Goal: Task Accomplishment & Management: Manage account settings

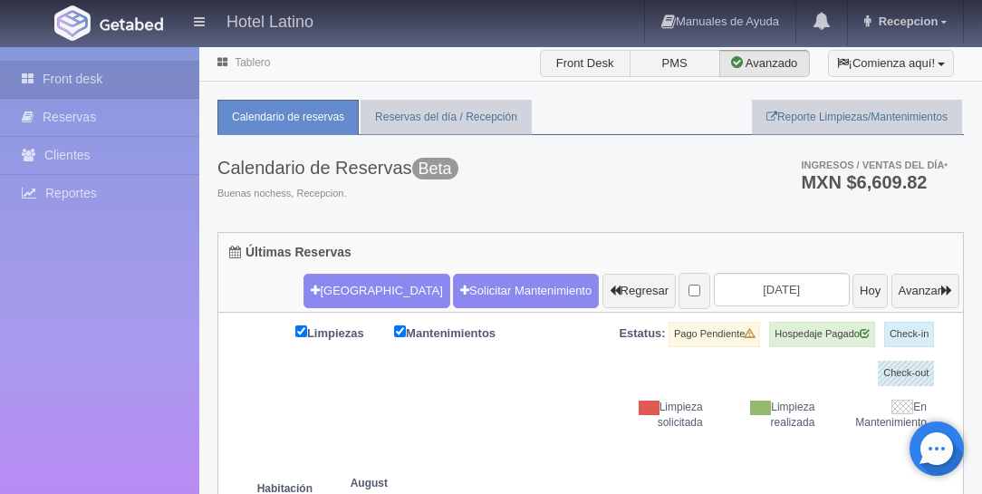
scroll to position [155, 0]
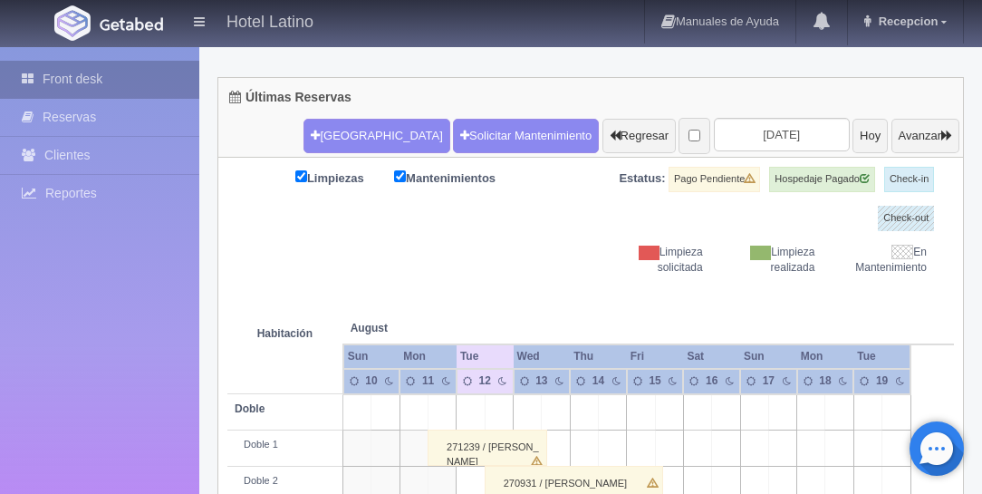
click at [87, 81] on link "Front desk" at bounding box center [99, 79] width 199 height 37
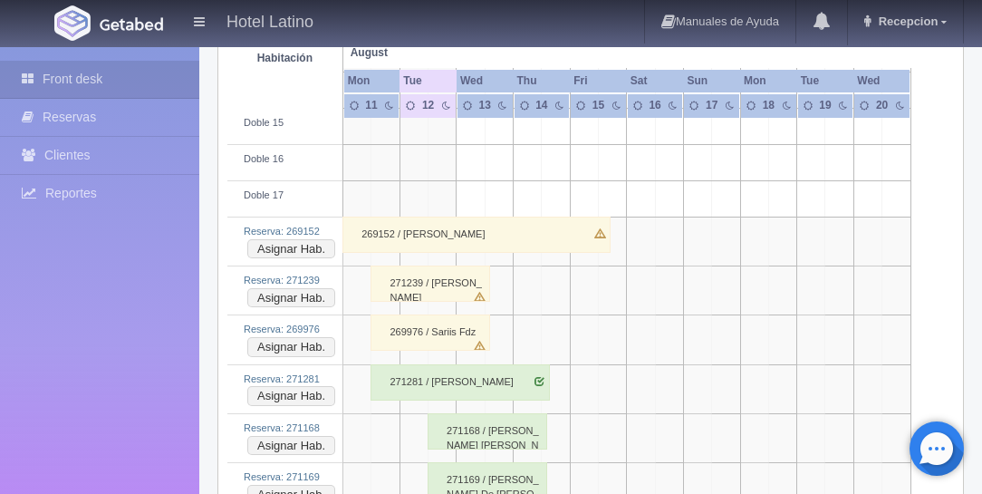
scroll to position [1003, 0]
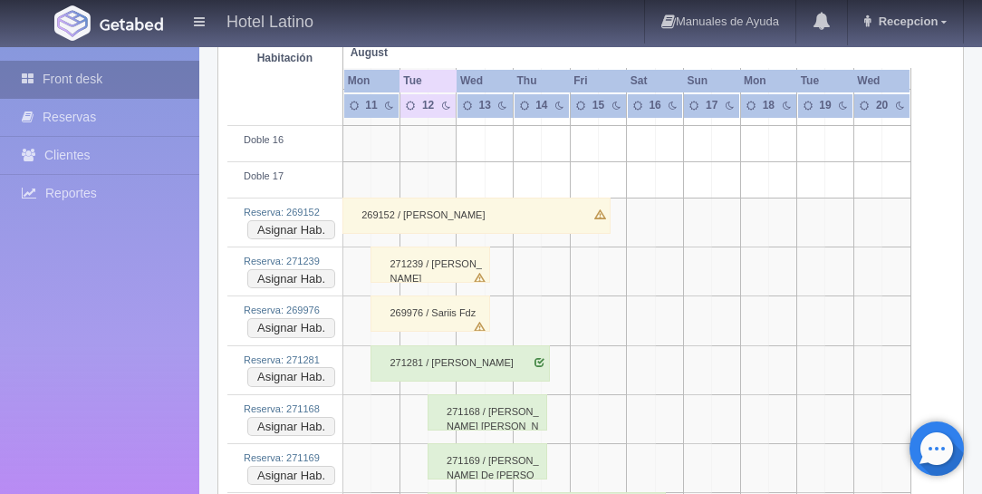
click at [72, 79] on link "Front desk" at bounding box center [99, 79] width 199 height 37
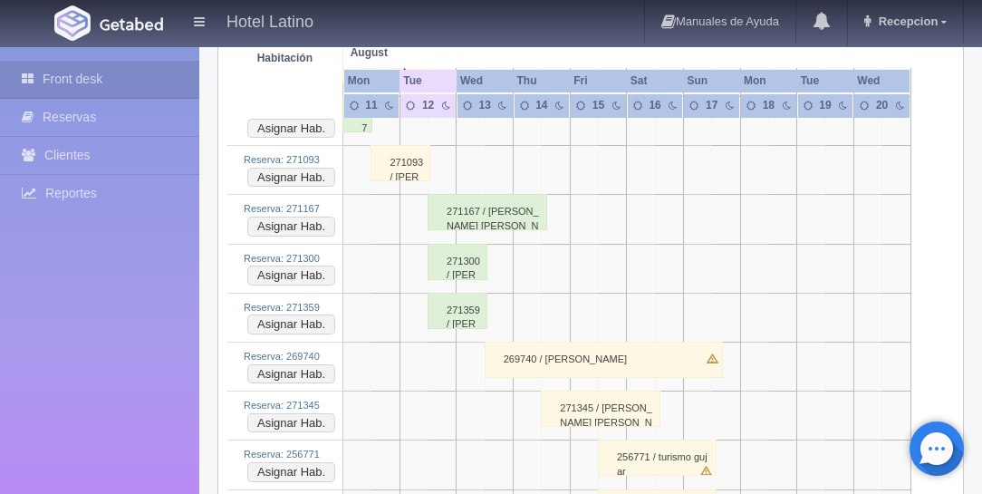
scroll to position [2794, 0]
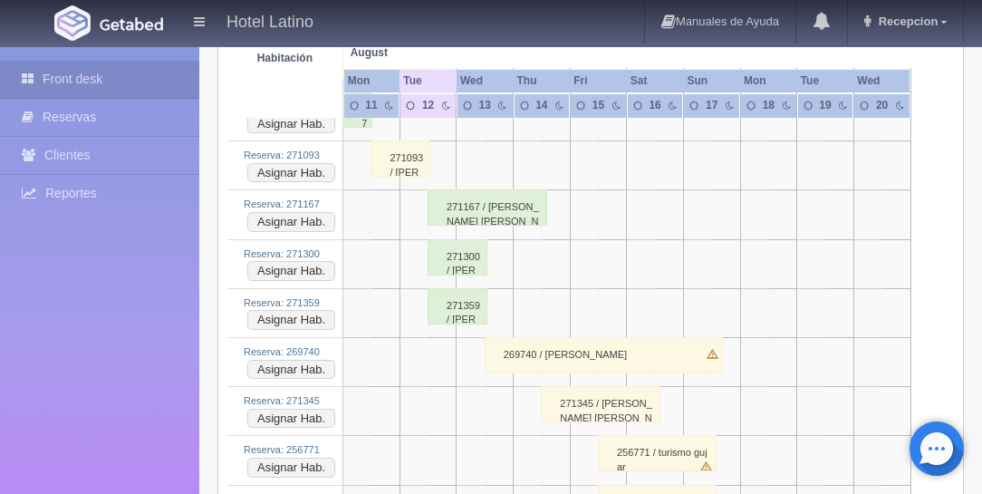
click at [454, 288] on div "271359 / Nabor Sanchez" at bounding box center [457, 306] width 60 height 36
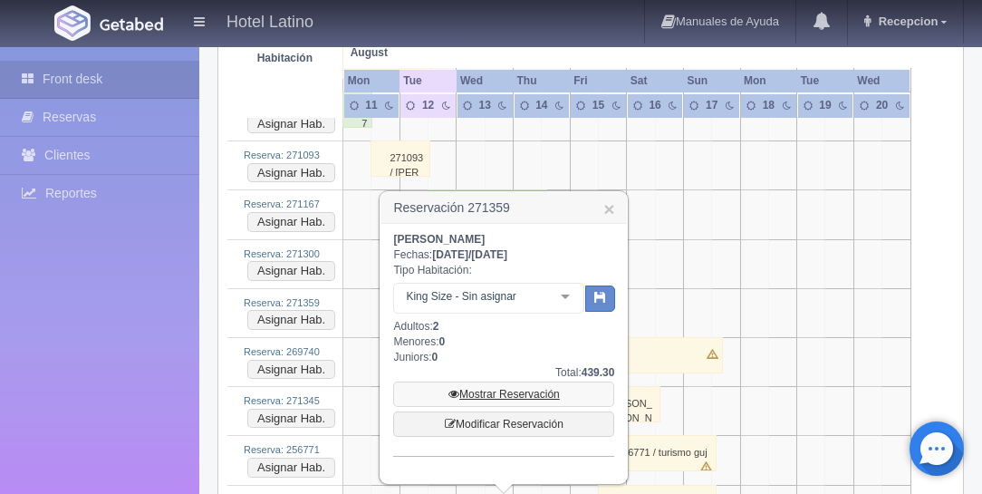
click at [515, 391] on link "Mostrar Reservación" at bounding box center [503, 393] width 221 height 25
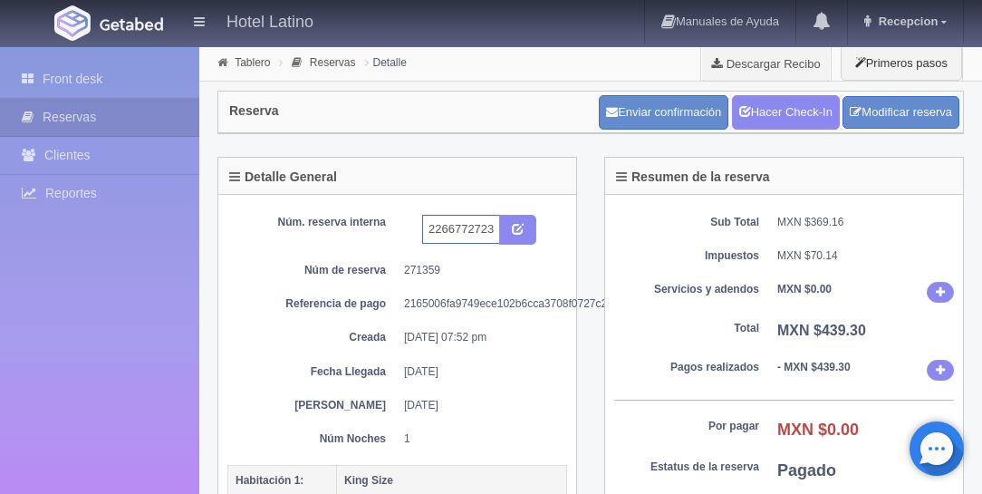
click at [495, 229] on input "2266772723 Expedia" at bounding box center [461, 229] width 78 height 29
click at [495, 228] on input "2266772723 Expedia" at bounding box center [461, 229] width 78 height 29
click at [496, 228] on input "2266772723 Expedia" at bounding box center [461, 229] width 78 height 29
click at [497, 225] on input "2266772723 Expedia" at bounding box center [461, 229] width 78 height 29
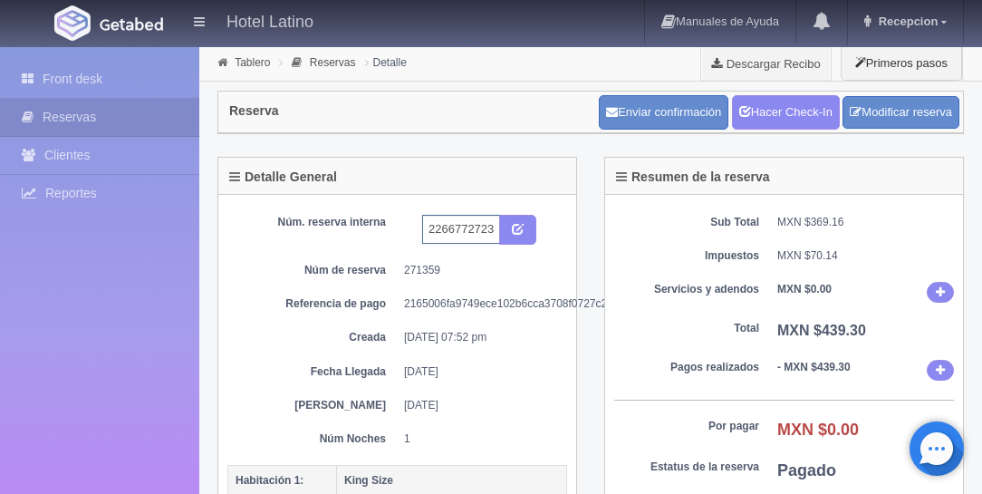
click at [497, 225] on input "2266772723 Expedia" at bounding box center [461, 229] width 78 height 29
click at [494, 225] on input "2266772723 Expedia" at bounding box center [461, 229] width 78 height 29
click at [491, 226] on input "2266772723 Expedia" at bounding box center [461, 229] width 78 height 29
type input "2266772723 Expedia 228"
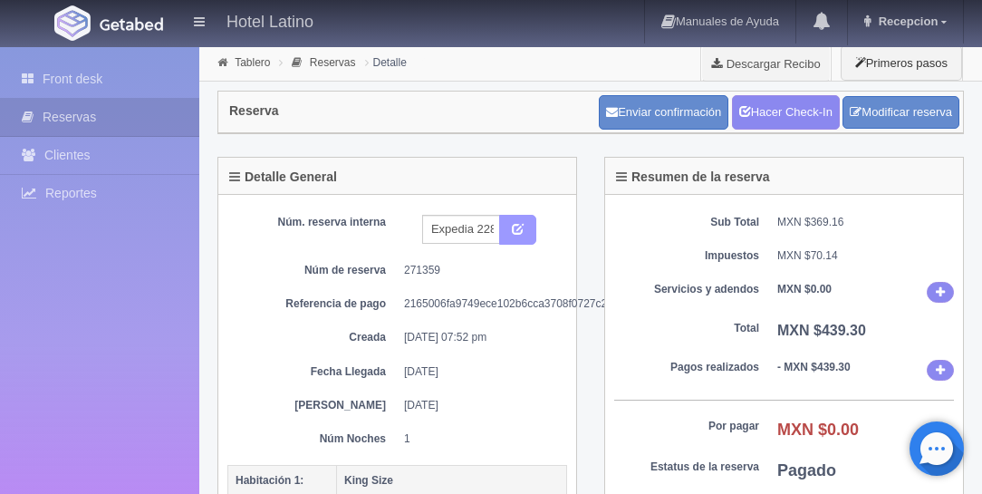
click at [514, 228] on icon "submit" at bounding box center [518, 228] width 12 height 12
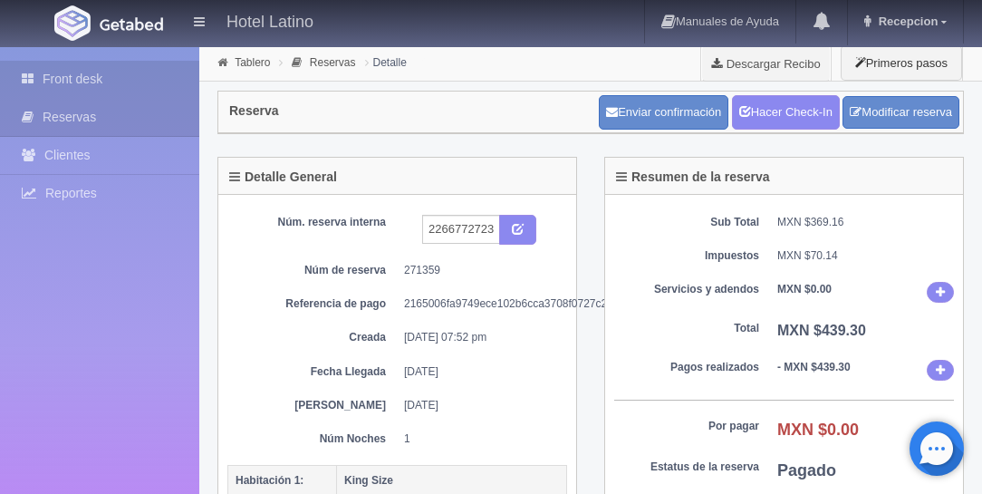
click at [63, 76] on link "Front desk" at bounding box center [99, 79] width 199 height 37
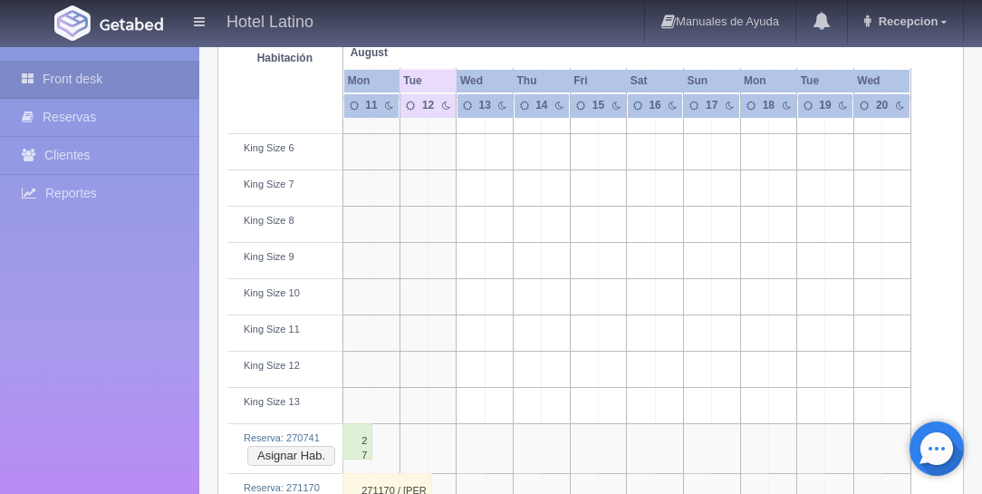
scroll to position [2639, 0]
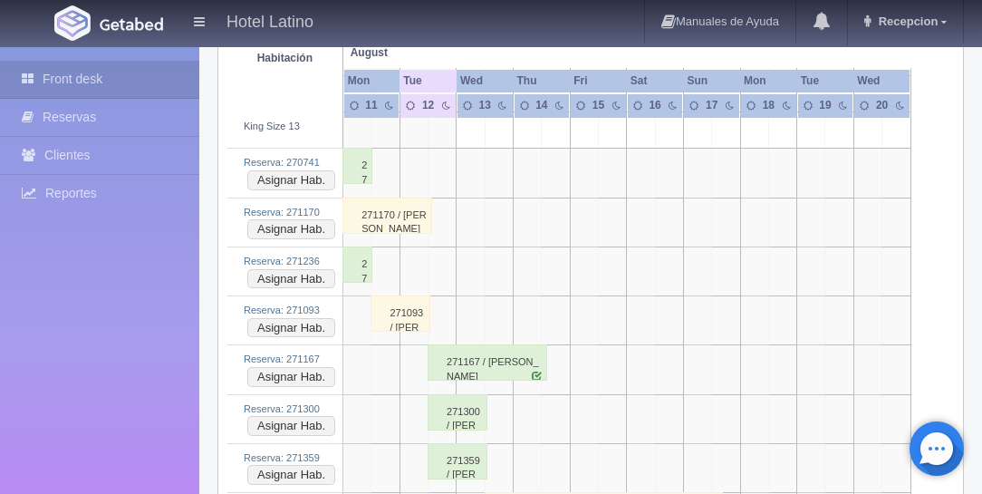
click at [444, 394] on div "271300 / [PERSON_NAME]" at bounding box center [457, 412] width 60 height 36
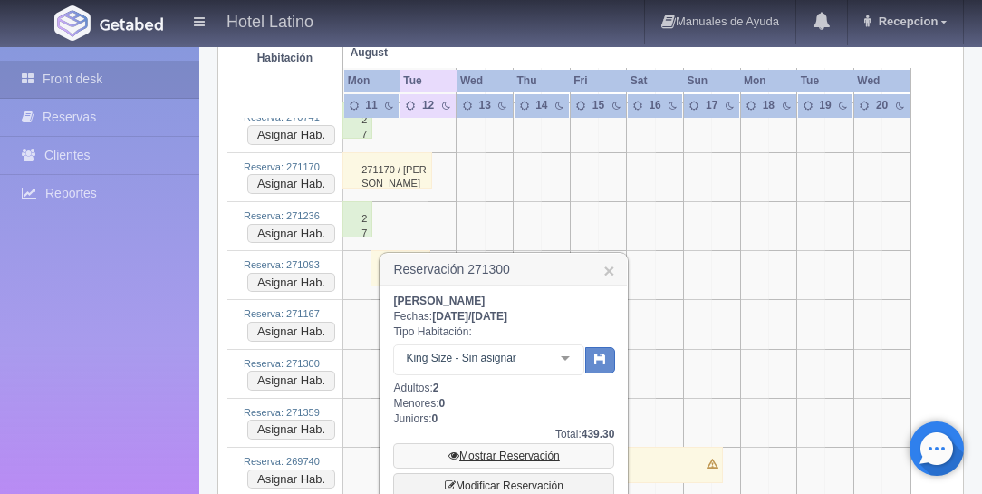
scroll to position [2742, 0]
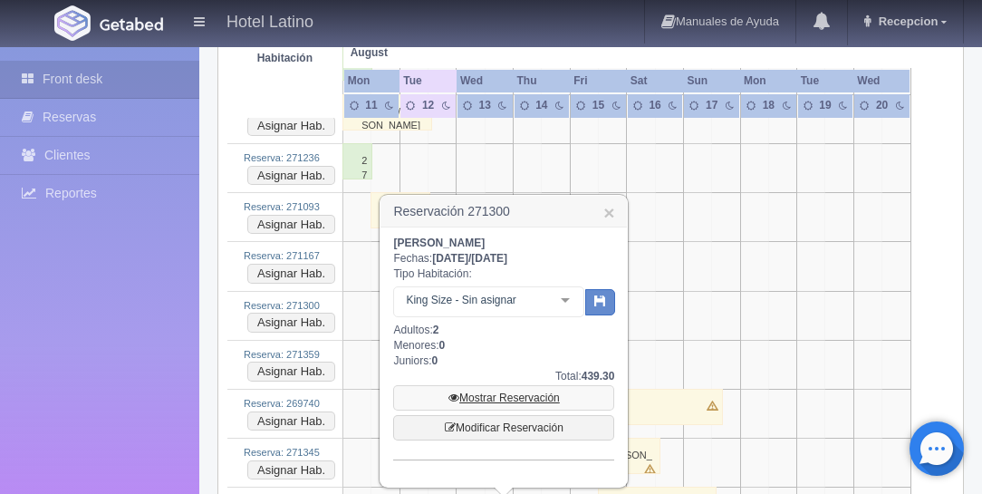
click at [502, 392] on link "Mostrar Reservación" at bounding box center [503, 397] width 221 height 25
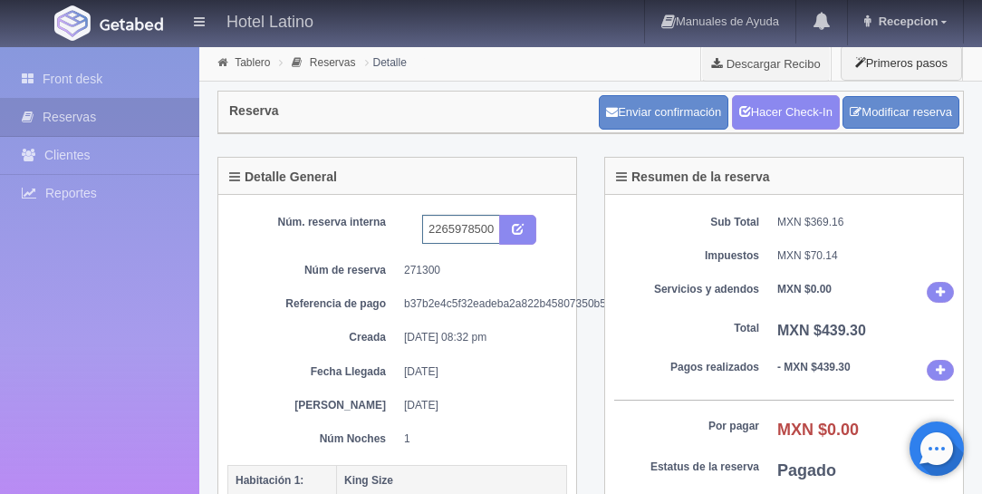
click at [497, 234] on input "2265978500 Expedia 220" at bounding box center [461, 229] width 78 height 29
click at [494, 227] on input "2265978500 Expedia 220" at bounding box center [461, 229] width 78 height 29
click at [493, 225] on input "2265978500 Expedia 220" at bounding box center [461, 229] width 78 height 29
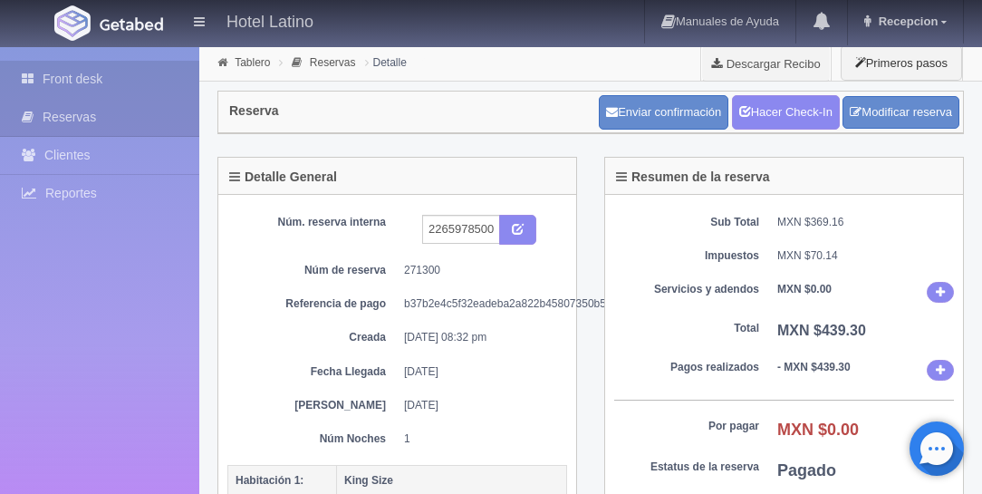
click at [62, 76] on link "Front desk" at bounding box center [99, 79] width 199 height 37
